Goal: Transaction & Acquisition: Purchase product/service

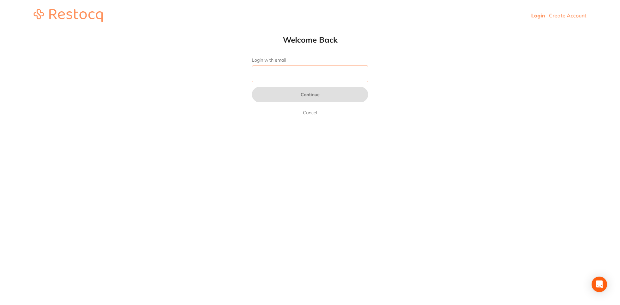
click at [268, 75] on input "Login with email" at bounding box center [310, 74] width 116 height 17
type input "[EMAIL_ADDRESS][DOMAIN_NAME]"
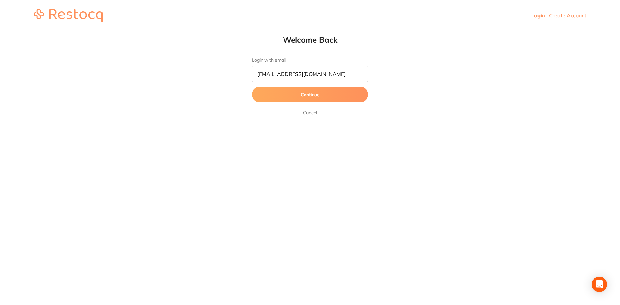
click at [310, 96] on button "Continue" at bounding box center [310, 95] width 116 height 16
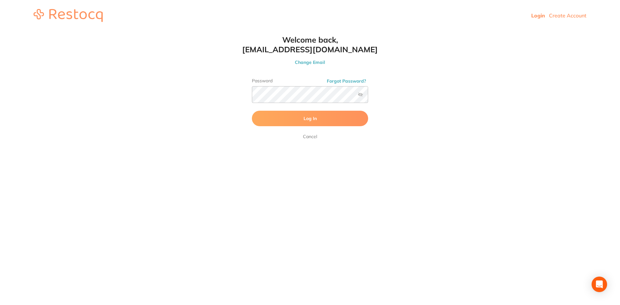
click at [289, 121] on button "Log In" at bounding box center [310, 119] width 116 height 16
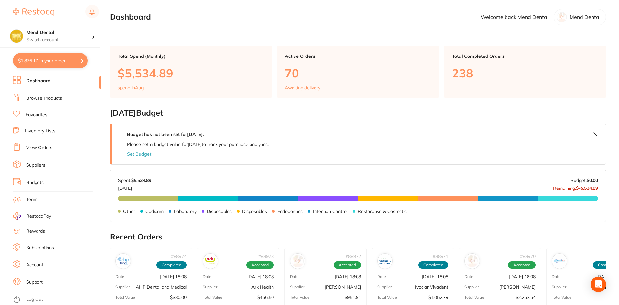
click at [41, 98] on link "Browse Products" at bounding box center [44, 98] width 36 height 6
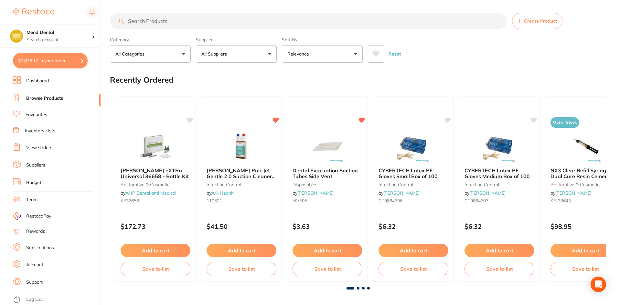
click at [174, 24] on input "search" at bounding box center [308, 21] width 397 height 16
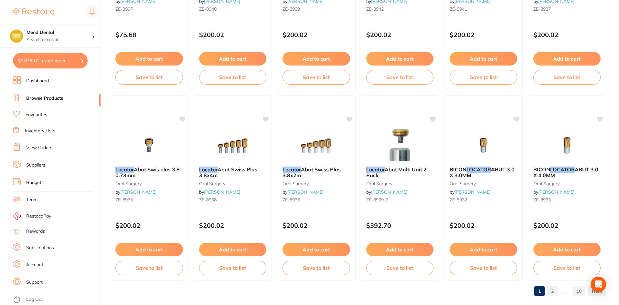
scroll to position [1532, 0]
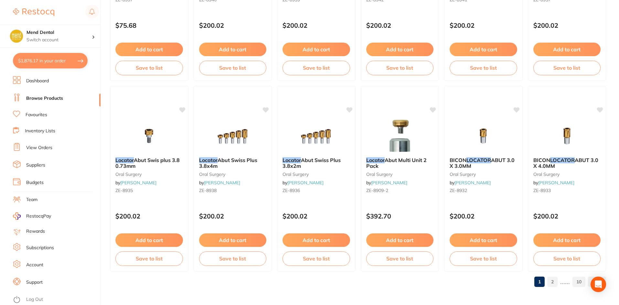
type input "locators"
click at [551, 280] on link "2" at bounding box center [552, 282] width 10 height 13
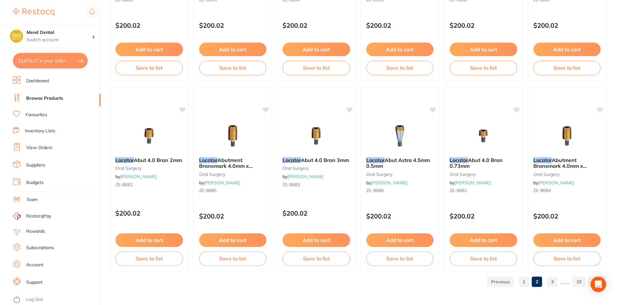
click at [555, 283] on link "3" at bounding box center [552, 282] width 10 height 13
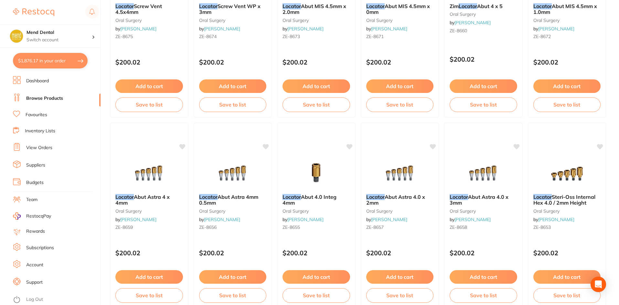
scroll to position [0, 0]
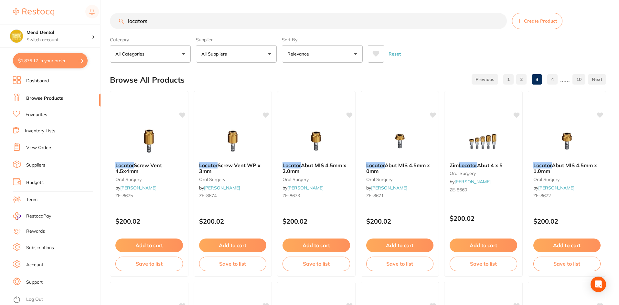
click at [355, 56] on button "Relevance" at bounding box center [322, 53] width 81 height 17
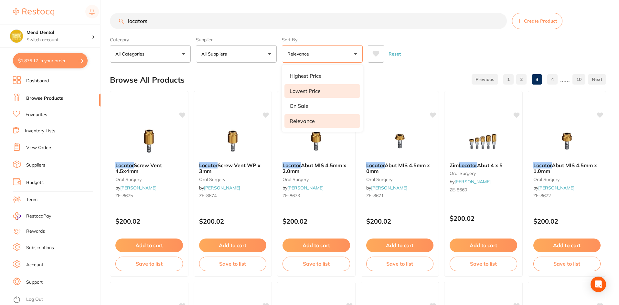
click at [332, 91] on li "Lowest Price" at bounding box center [322, 91] width 76 height 14
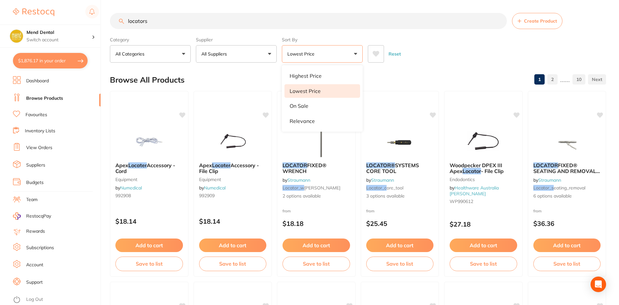
click at [461, 61] on div "Reset" at bounding box center [484, 51] width 233 height 23
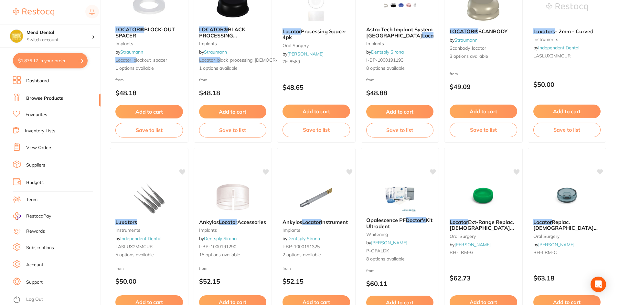
scroll to position [743, 0]
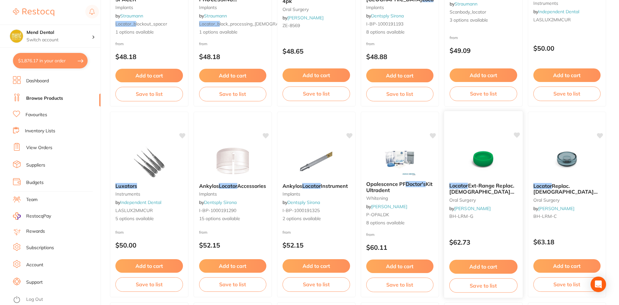
click at [484, 160] on img at bounding box center [483, 161] width 42 height 33
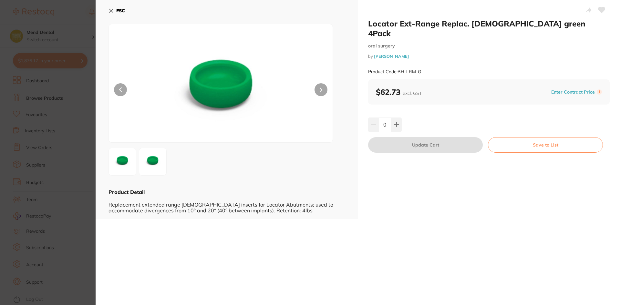
click at [112, 11] on icon at bounding box center [111, 10] width 5 height 5
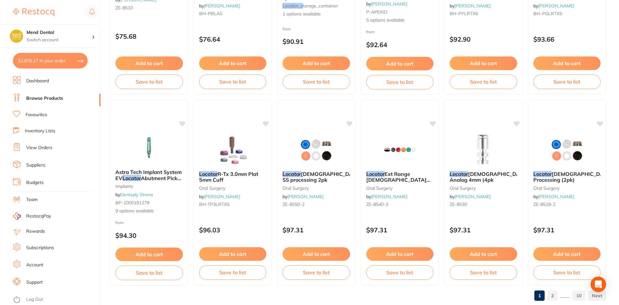
scroll to position [1532, 0]
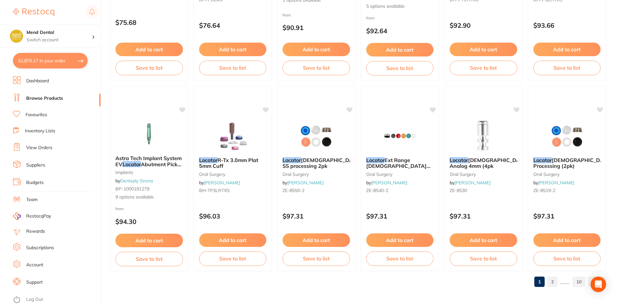
click at [553, 285] on link "2" at bounding box center [552, 282] width 10 height 13
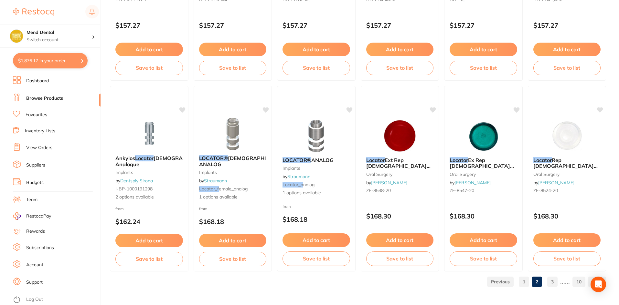
click at [525, 280] on link "1" at bounding box center [523, 282] width 10 height 13
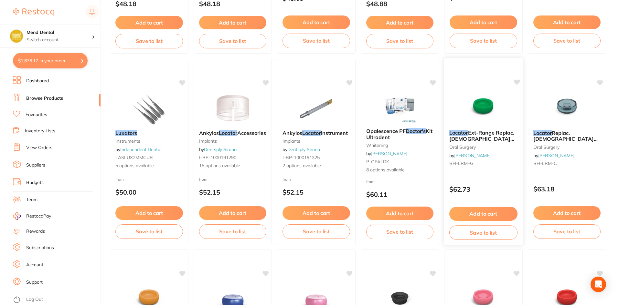
scroll to position [807, 0]
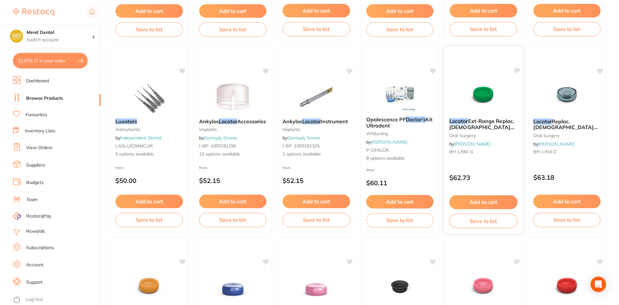
click at [474, 201] on button "Add to cart" at bounding box center [483, 202] width 68 height 14
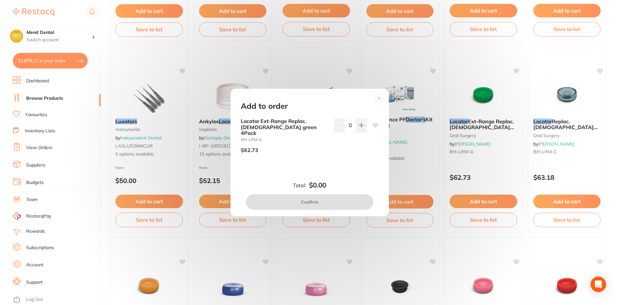
click at [432, 166] on div "Add to order Locator Ext-Range Replac. [DEMOGRAPHIC_DATA] green 4Pack BH-LRM-G …" at bounding box center [309, 152] width 619 height 305
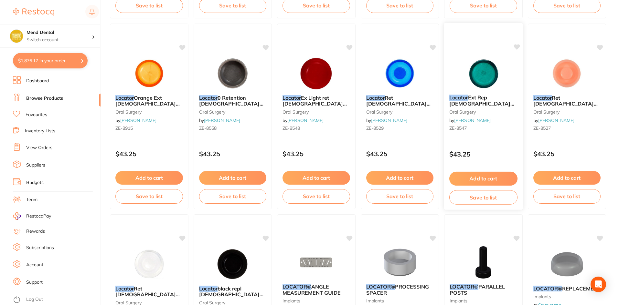
scroll to position [323, 0]
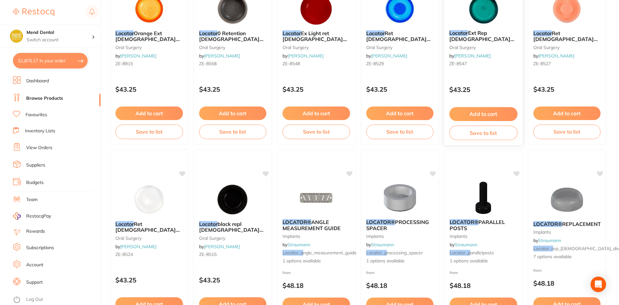
click at [487, 28] on div "Locator Ext Rep [DEMOGRAPHIC_DATA] Green 4pk [MEDICAL_DATA] by [PERSON_NAME] [P…" at bounding box center [483, 49] width 78 height 49
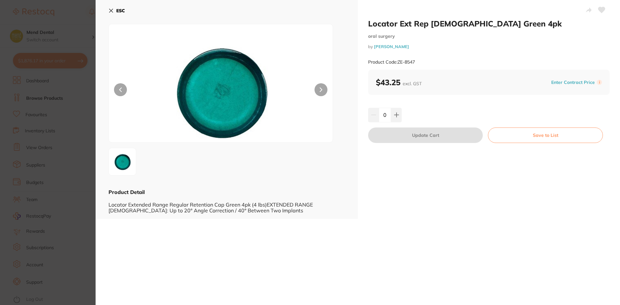
click at [119, 11] on b "ESC" at bounding box center [120, 11] width 9 height 6
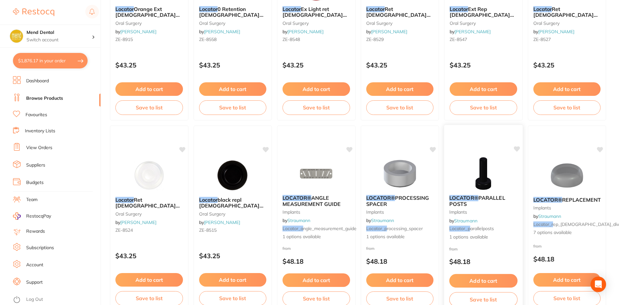
scroll to position [420, 0]
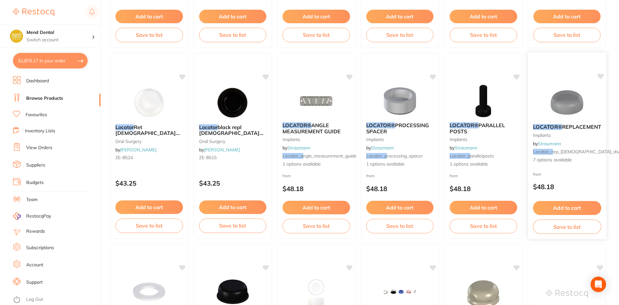
click at [569, 101] on img at bounding box center [566, 102] width 42 height 33
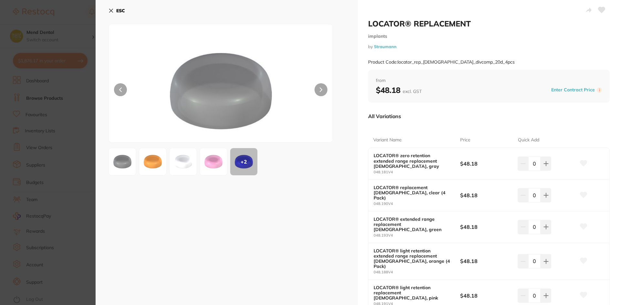
click at [210, 157] on img at bounding box center [213, 161] width 23 height 23
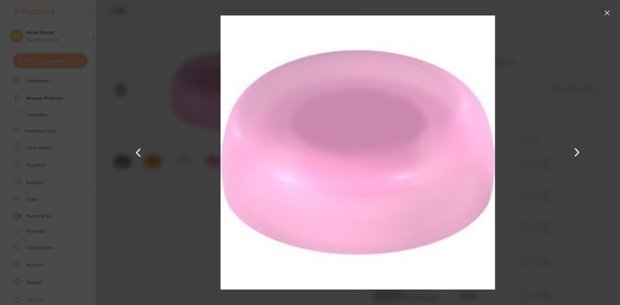
click at [610, 11] on button at bounding box center [607, 13] width 10 height 10
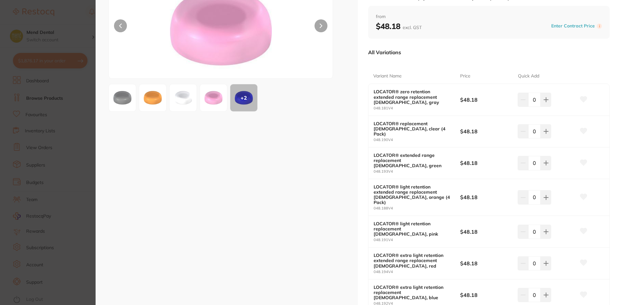
scroll to position [65, 0]
click at [88, 20] on section "LOCATOR® REPLACEMENT implants by Straumann Product Code: locator_rep_[DEMOGRAPH…" at bounding box center [310, 152] width 620 height 305
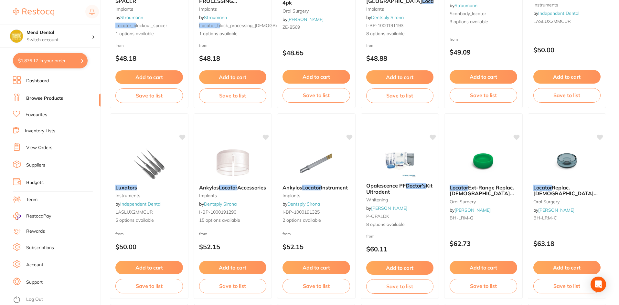
scroll to position [743, 0]
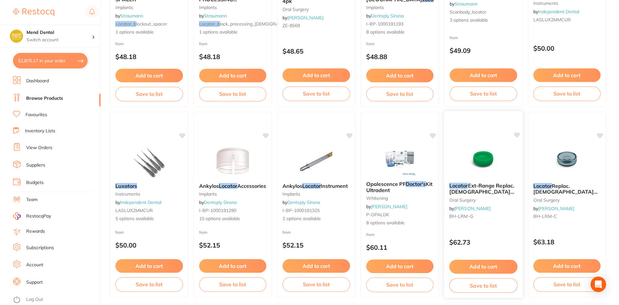
click at [486, 178] on div "Locator Ext-Range Replac. [DEMOGRAPHIC_DATA] green 4Pack [MEDICAL_DATA] by [PER…" at bounding box center [483, 202] width 78 height 49
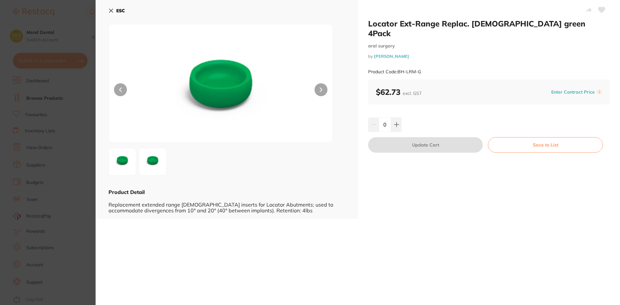
click at [112, 8] on button "ESC" at bounding box center [117, 10] width 16 height 11
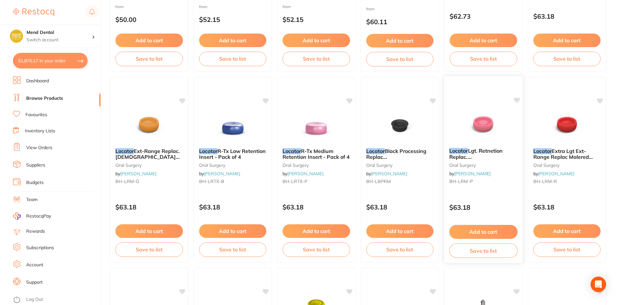
scroll to position [969, 0]
click at [578, 151] on span "Extra Lgt Ext-Range Replac Malered Pack of 4" at bounding box center [562, 156] width 60 height 18
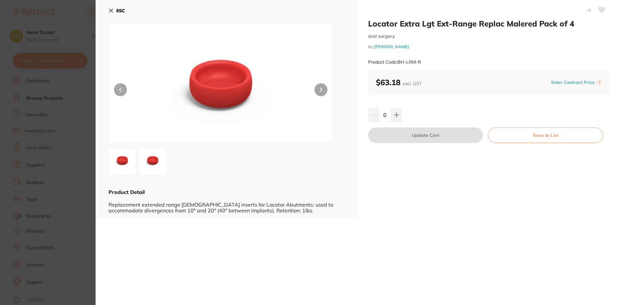
click at [111, 8] on icon at bounding box center [111, 10] width 5 height 5
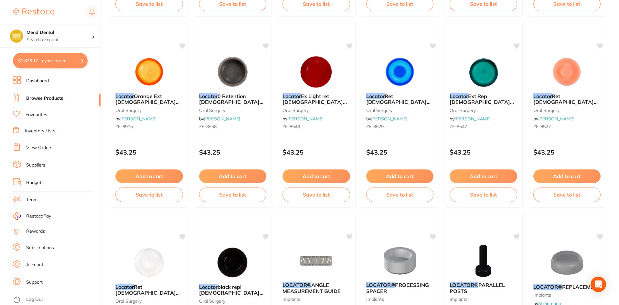
scroll to position [226, 0]
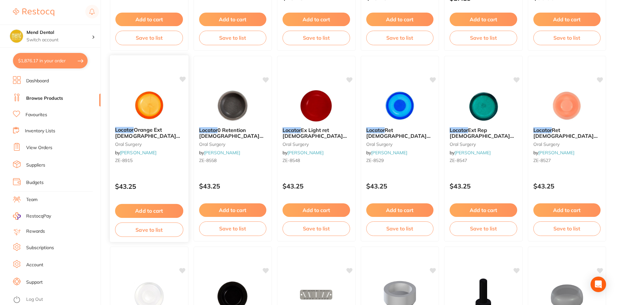
click at [153, 126] on div "Locator Orange Ext [DEMOGRAPHIC_DATA] 4pk [MEDICAL_DATA] by [PERSON_NAME] [PERS…" at bounding box center [149, 146] width 78 height 49
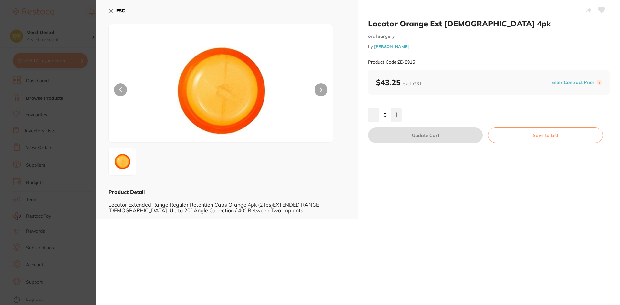
click at [114, 7] on button "ESC" at bounding box center [117, 10] width 16 height 11
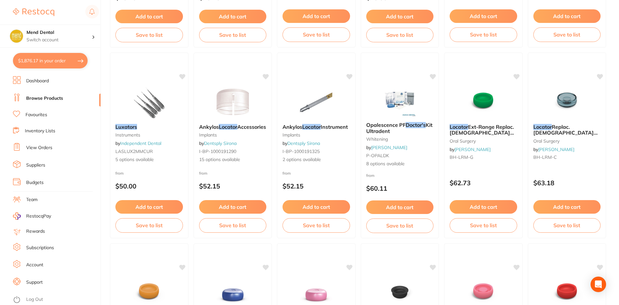
scroll to position [807, 0]
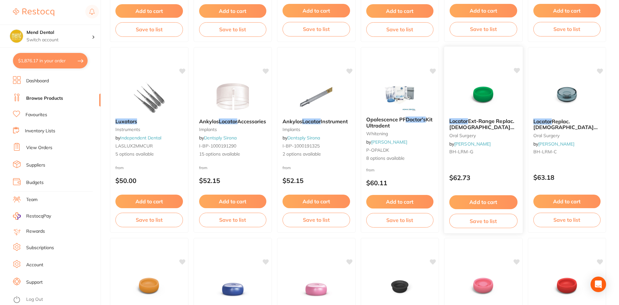
click at [494, 201] on button "Add to cart" at bounding box center [483, 202] width 68 height 14
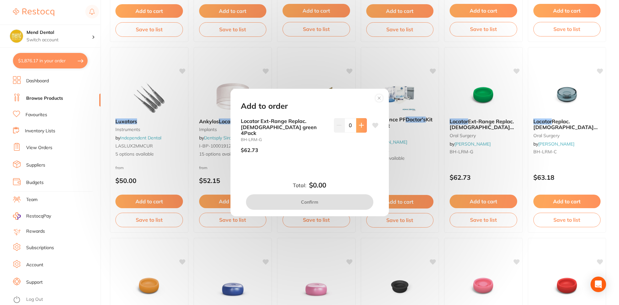
click at [360, 132] on button at bounding box center [361, 125] width 11 height 14
type input "1"
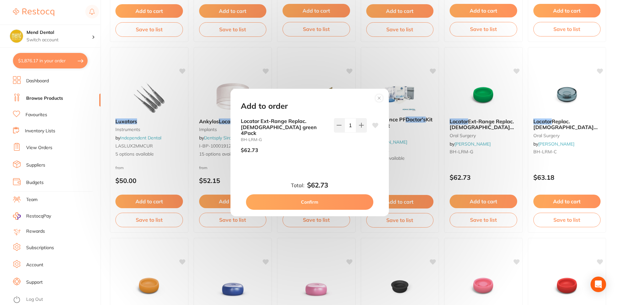
click at [337, 199] on button "Confirm" at bounding box center [309, 202] width 127 height 16
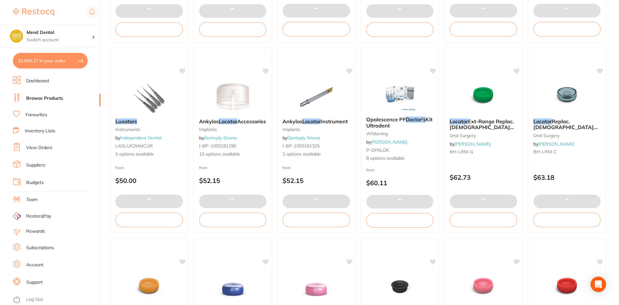
click at [53, 64] on button "$1,945.17 in your order" at bounding box center [50, 61] width 75 height 16
checkbox input "true"
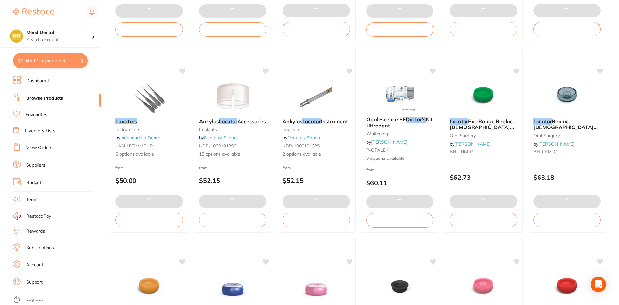
checkbox input "true"
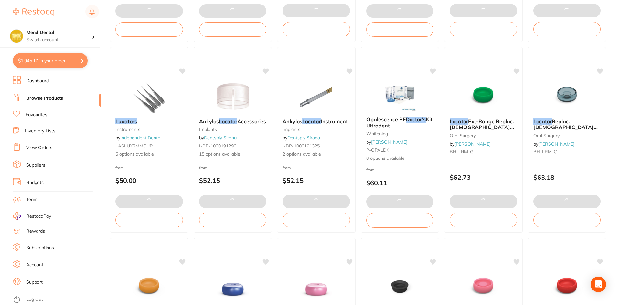
checkbox input "true"
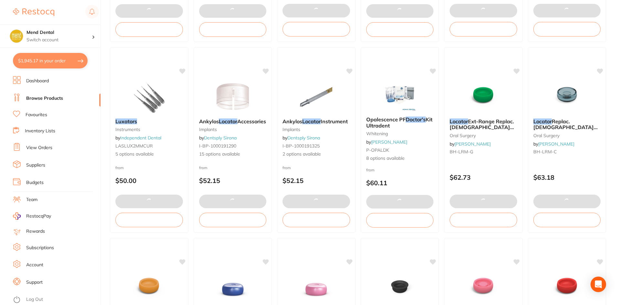
checkbox input "true"
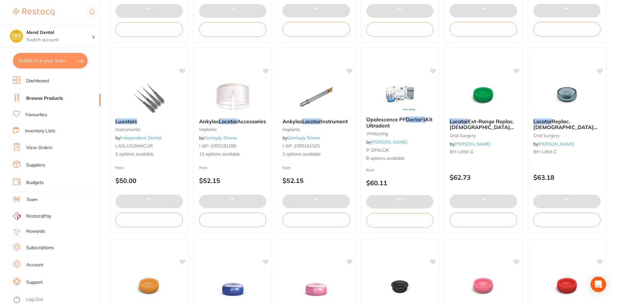
checkbox input "true"
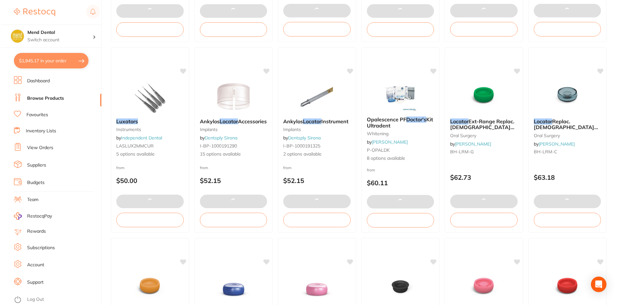
scroll to position [0, 0]
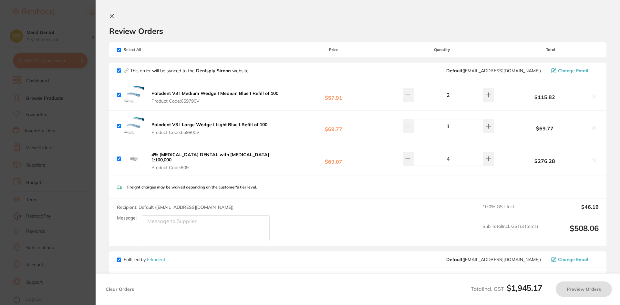
checkbox input "true"
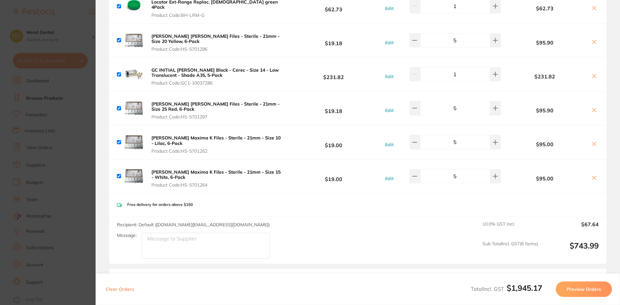
scroll to position [678, 0]
